Goal: Task Accomplishment & Management: Use online tool/utility

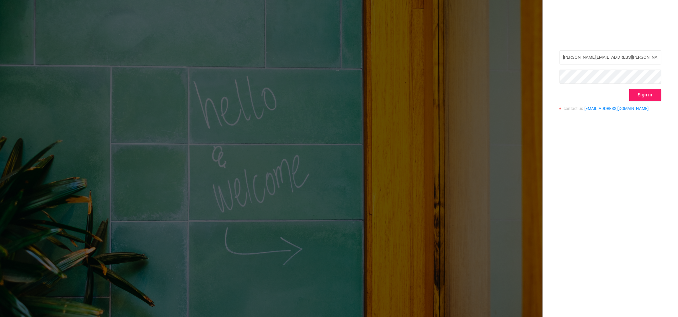
click at [651, 97] on button "Sign in" at bounding box center [645, 95] width 32 height 12
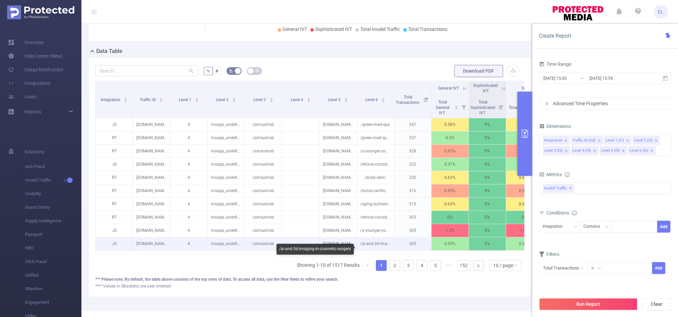
scroll to position [136, 0]
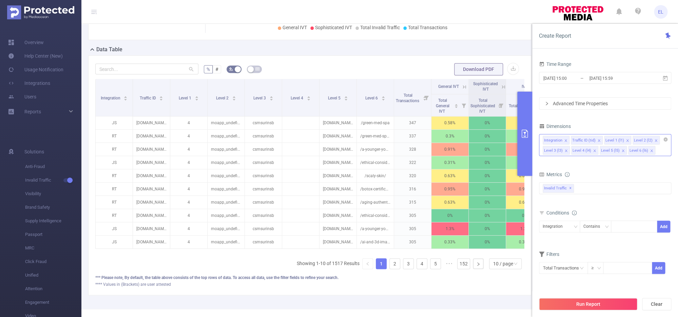
click at [651, 152] on li "Level 6 (l6)" at bounding box center [641, 150] width 27 height 9
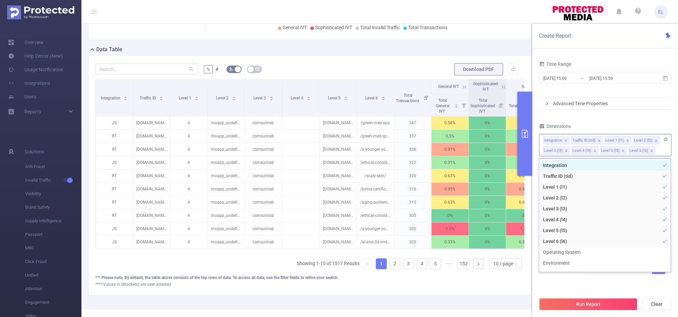
click at [650, 150] on icon "icon: close" at bounding box center [651, 150] width 2 height 2
click at [598, 307] on button "Run Report" at bounding box center [588, 304] width 98 height 12
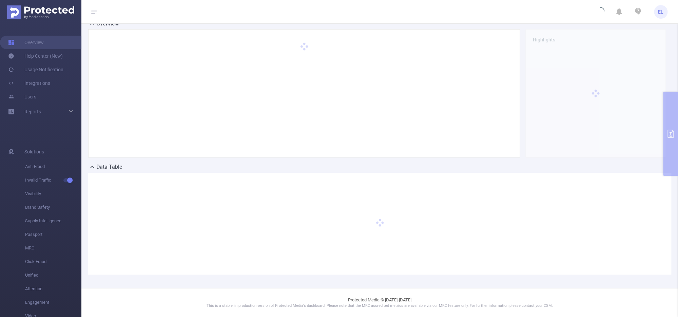
scroll to position [18, 0]
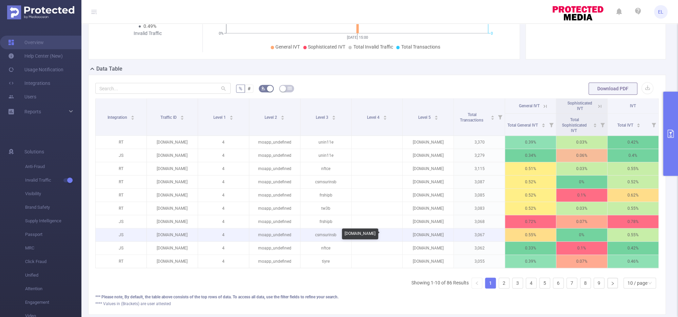
scroll to position [0, 1]
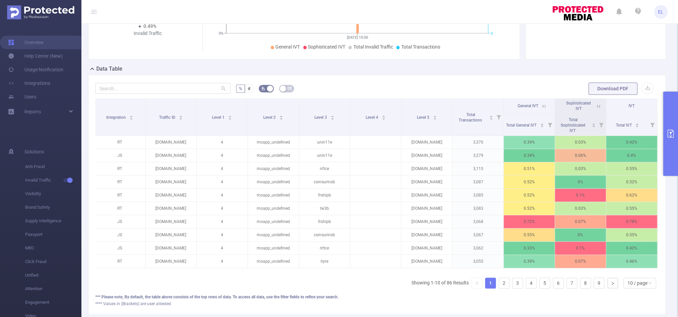
click at [669, 146] on button "primary" at bounding box center [670, 134] width 15 height 84
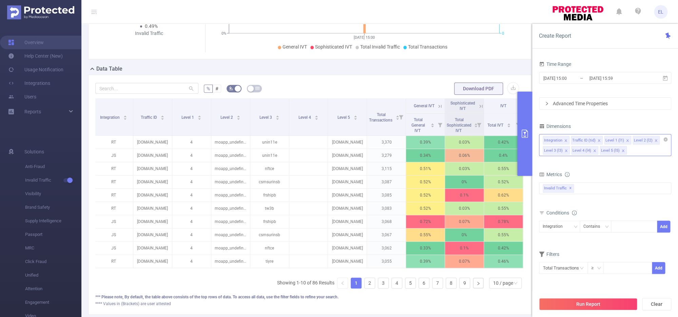
click at [595, 151] on icon "icon: close" at bounding box center [594, 150] width 3 height 3
click at [593, 152] on icon "icon: close" at bounding box center [594, 150] width 3 height 3
click at [655, 140] on icon "icon: close" at bounding box center [656, 140] width 3 height 3
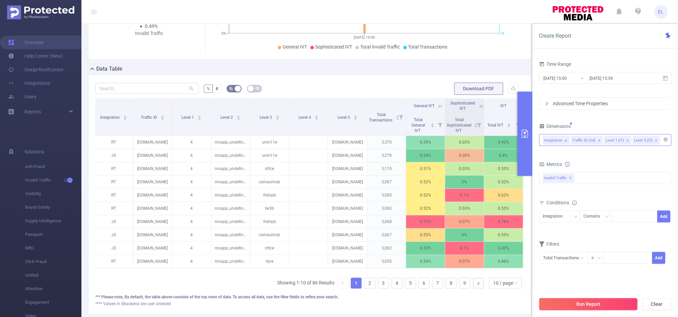
click at [592, 304] on button "Run Report" at bounding box center [588, 304] width 98 height 12
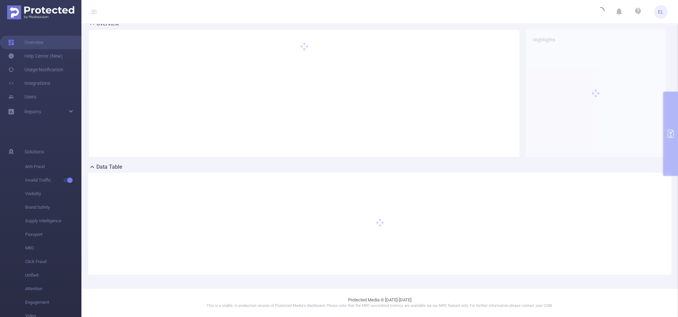
scroll to position [18, 0]
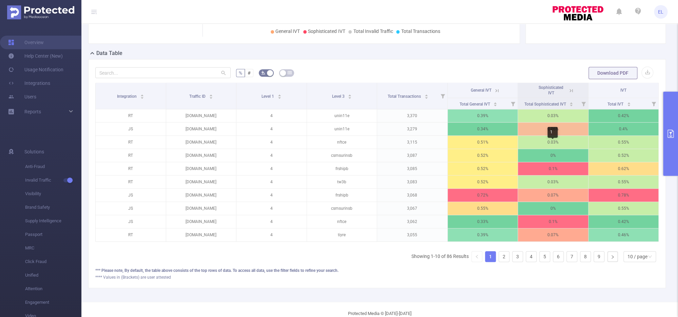
scroll to position [138, 0]
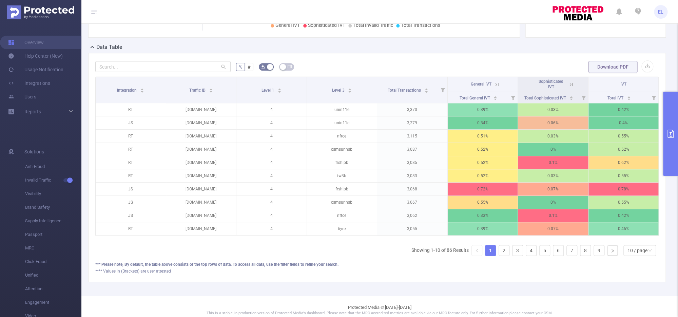
click at [664, 140] on button "primary" at bounding box center [670, 134] width 15 height 84
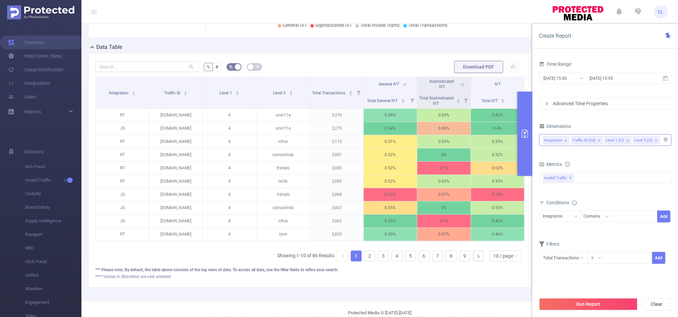
click at [655, 141] on icon "icon: close" at bounding box center [656, 140] width 3 height 3
click at [610, 301] on button "Run Report" at bounding box center [588, 304] width 98 height 12
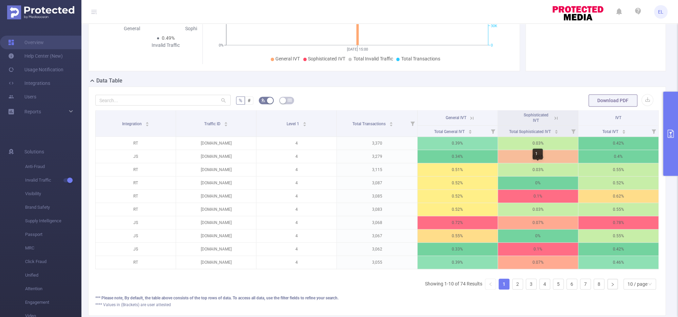
scroll to position [106, 0]
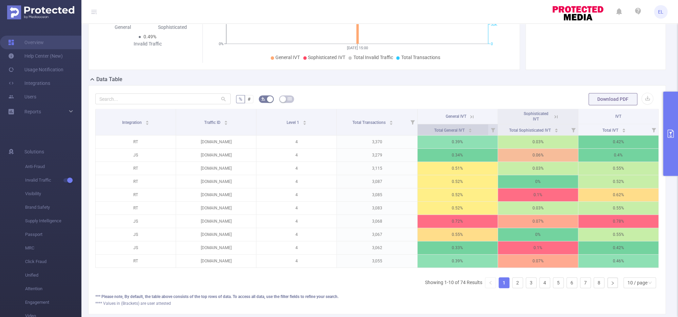
click at [472, 131] on div "Total General IVT" at bounding box center [453, 129] width 38 height 7
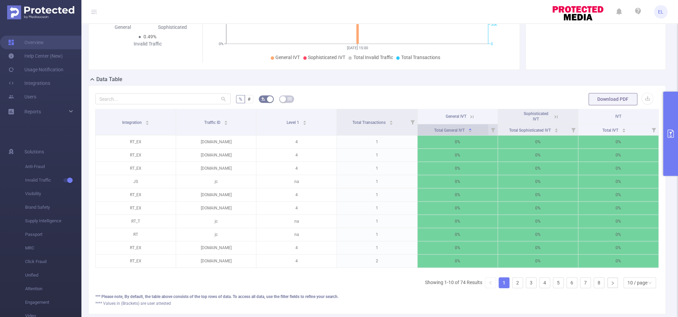
click at [472, 131] on div "Total General IVT" at bounding box center [453, 129] width 38 height 7
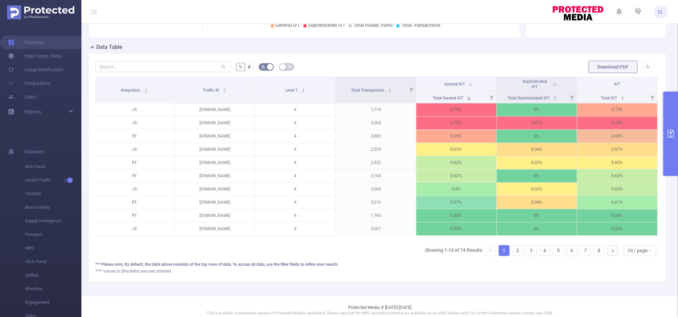
scroll to position [146, 0]
